Goal: Register for event/course

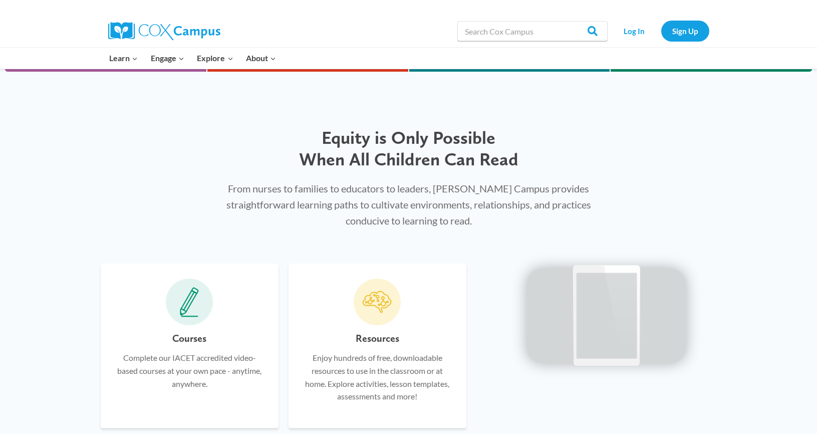
scroll to position [451, 0]
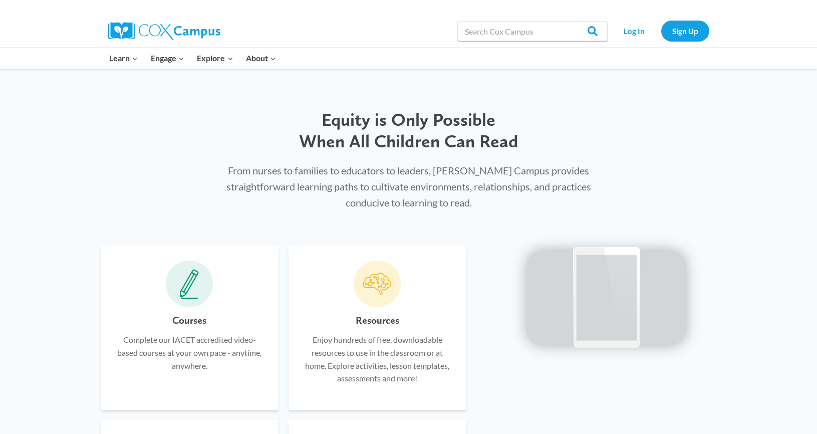
click at [182, 291] on icon at bounding box center [184, 292] width 6 height 4
click at [182, 318] on h6 "Courses" at bounding box center [189, 320] width 34 height 16
click at [197, 318] on h6 "Courses" at bounding box center [189, 320] width 34 height 16
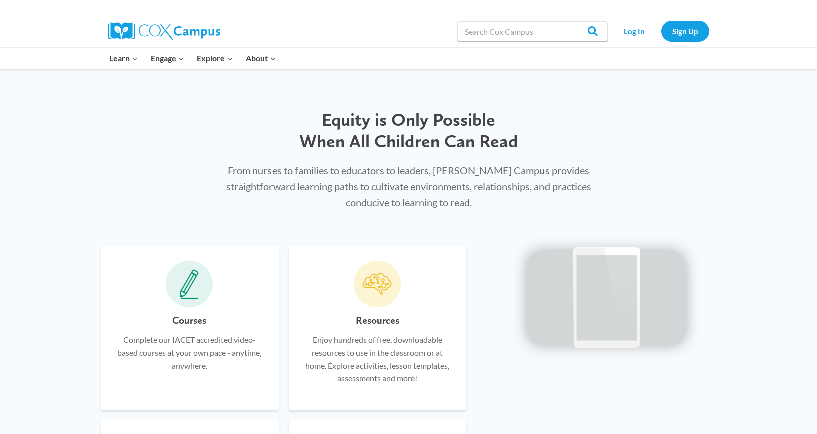
click at [184, 287] on icon at bounding box center [189, 284] width 19 height 30
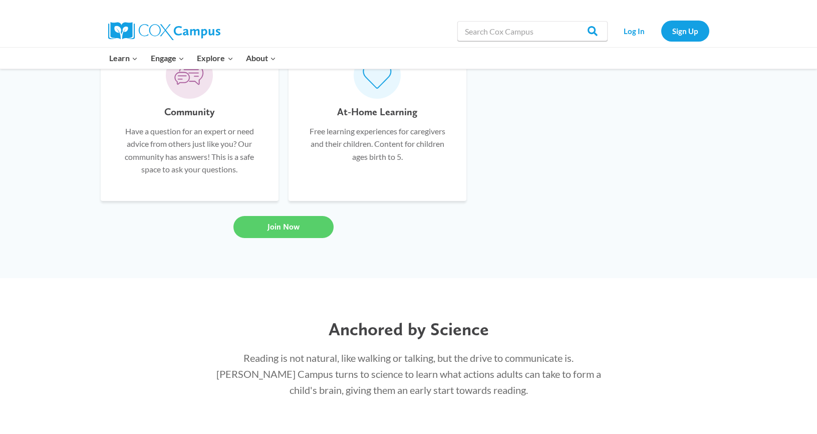
scroll to position [851, 0]
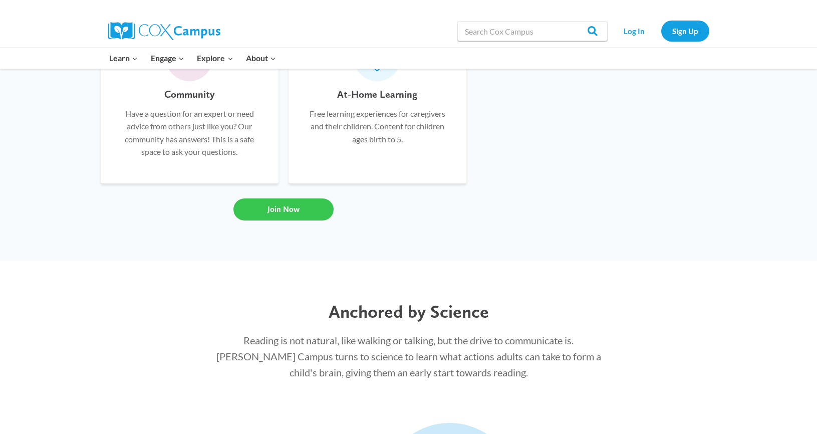
click at [300, 213] on link "Join Now" at bounding box center [283, 209] width 100 height 22
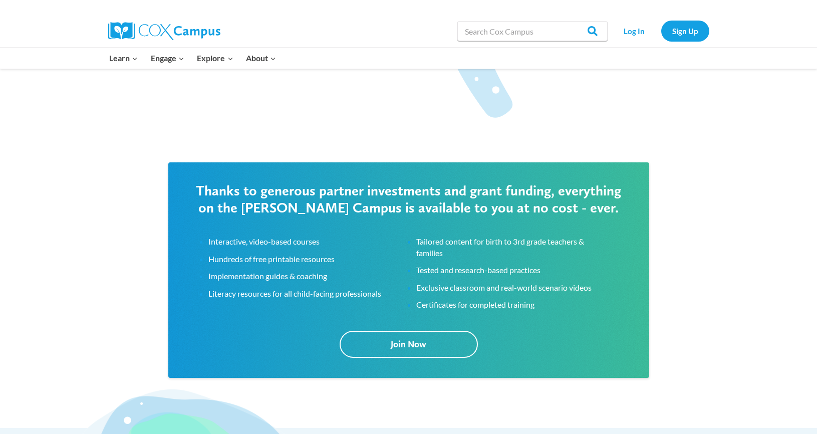
scroll to position [1502, 0]
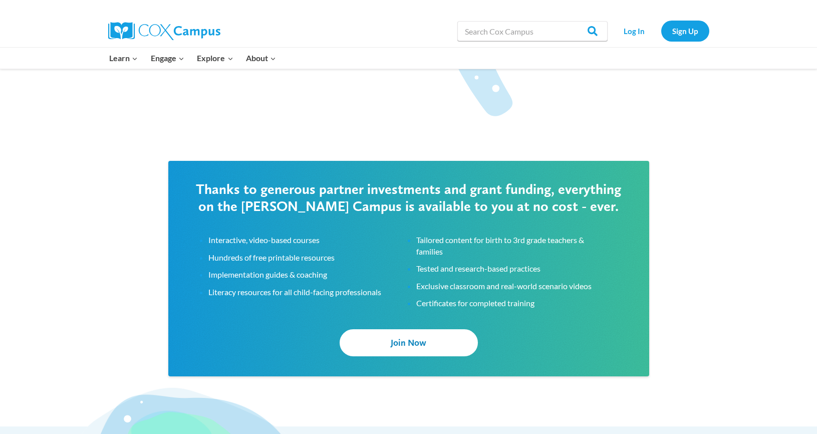
click at [401, 343] on span "Join Now" at bounding box center [409, 342] width 36 height 11
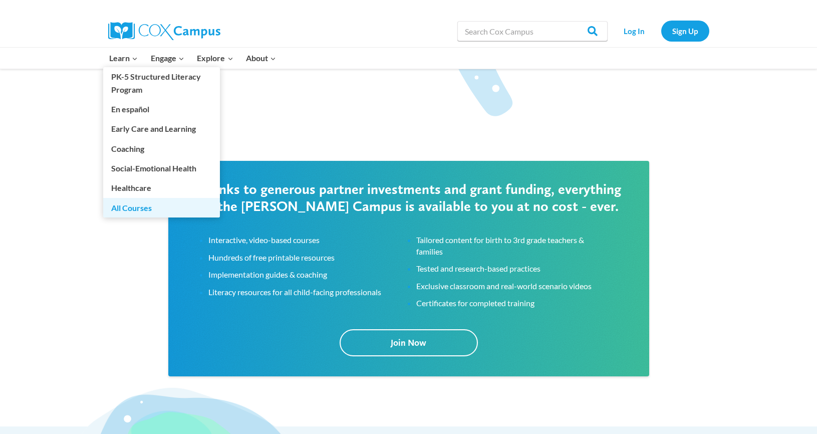
click at [136, 208] on link "All Courses" at bounding box center [161, 207] width 117 height 19
